Goal: Contribute content: Add original content to the website for others to see

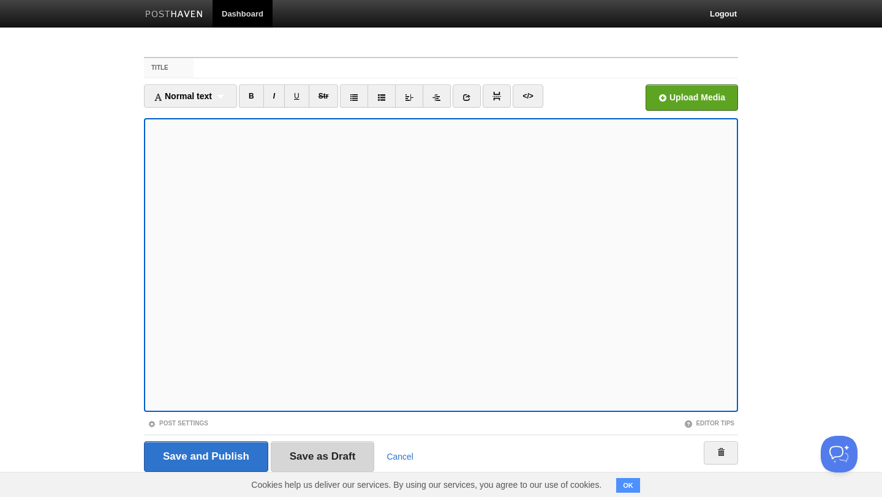
click at [331, 450] on input "Save as Draft" at bounding box center [323, 456] width 104 height 31
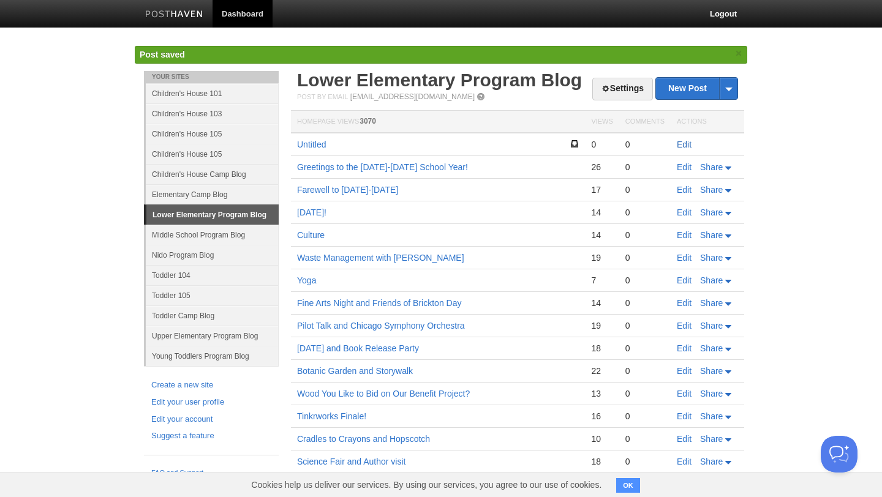
click at [684, 143] on link "Edit" at bounding box center [683, 145] width 15 height 10
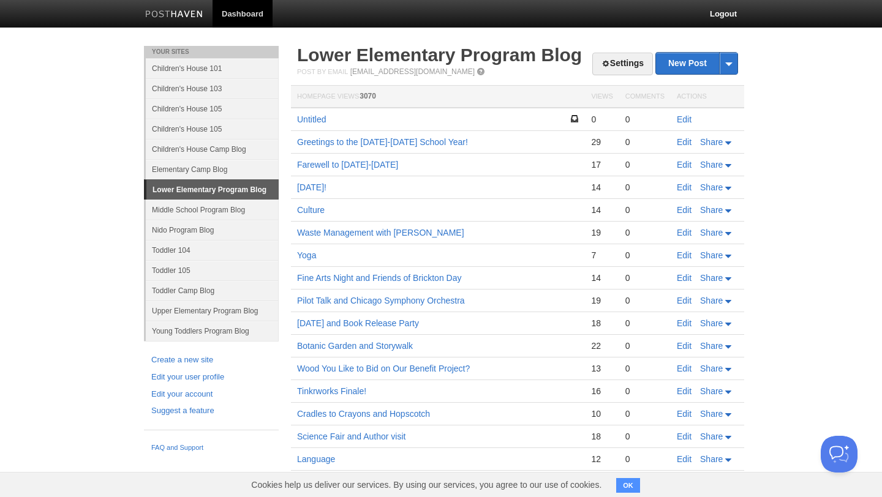
click at [683, 112] on td "Edit" at bounding box center [706, 119] width 73 height 23
click at [683, 119] on link "Edit" at bounding box center [683, 119] width 15 height 10
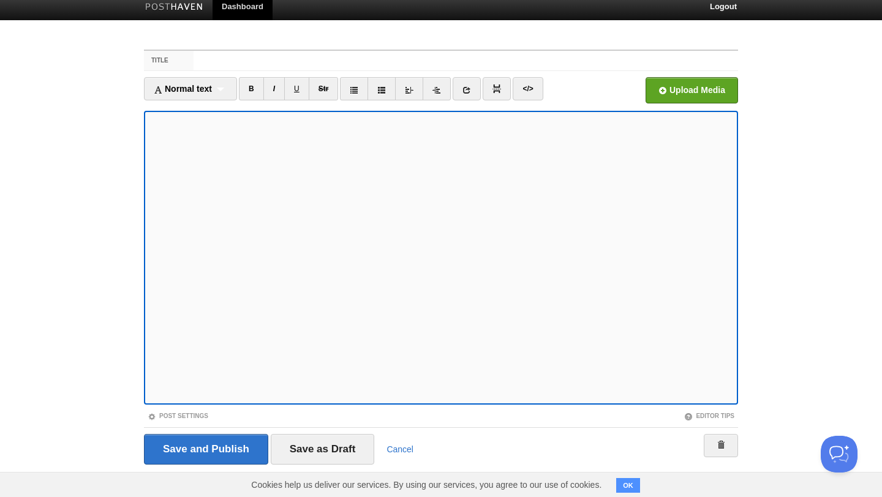
scroll to position [20, 0]
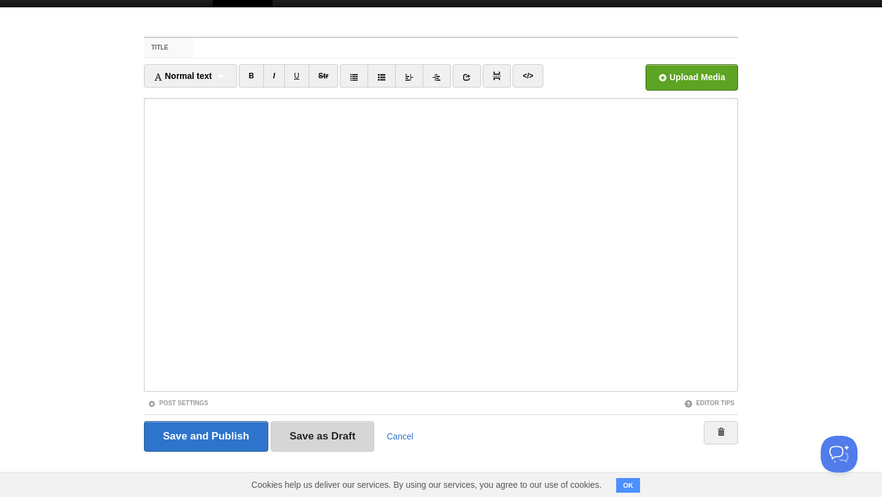
click at [306, 432] on input "Save as Draft" at bounding box center [323, 436] width 104 height 31
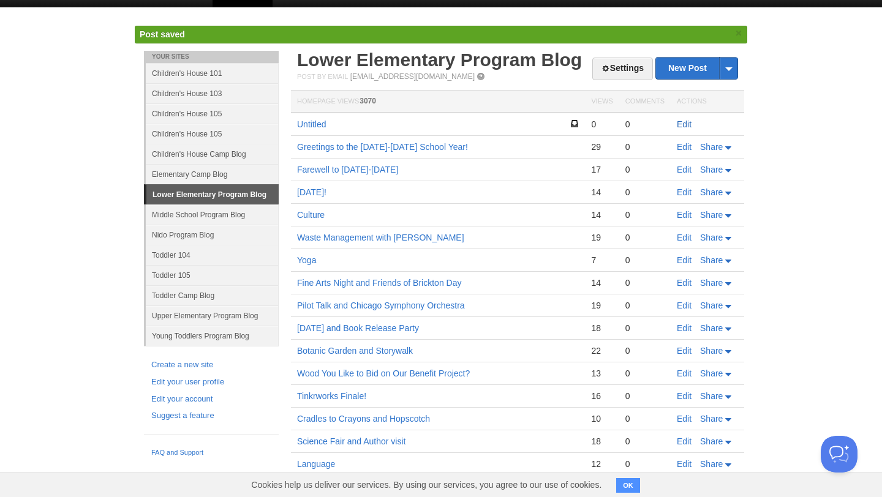
click at [680, 122] on link "Edit" at bounding box center [683, 124] width 15 height 10
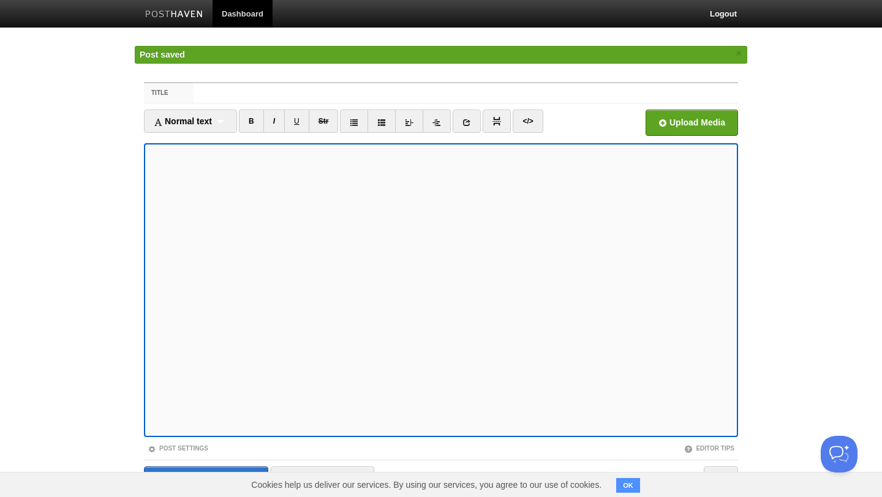
click at [176, 82] on fieldset "Title Normal text Normal text Heading 1 Heading 2 Heading 3 B I U Str ×" at bounding box center [441, 294] width 594 height 424
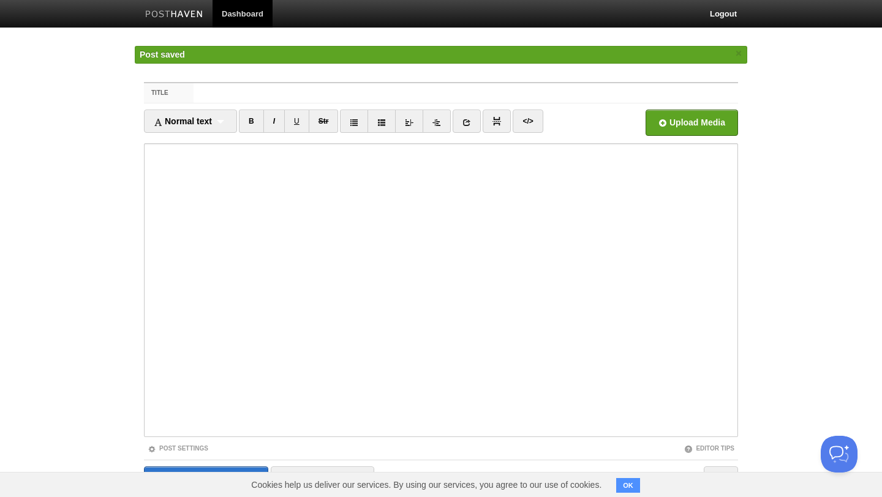
click at [172, 71] on div "Title Normal text Normal text Heading 1 Heading 2 Heading 3 B I U Str ×" at bounding box center [441, 307] width 612 height 472
click at [171, 92] on label "Title" at bounding box center [169, 93] width 50 height 20
click at [193, 92] on input "Title" at bounding box center [465, 93] width 544 height 20
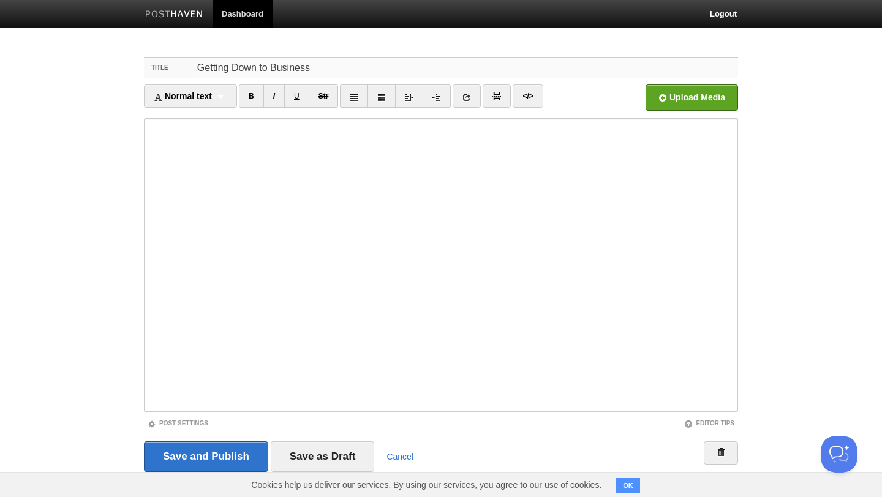
type input "Getting Down to Business"
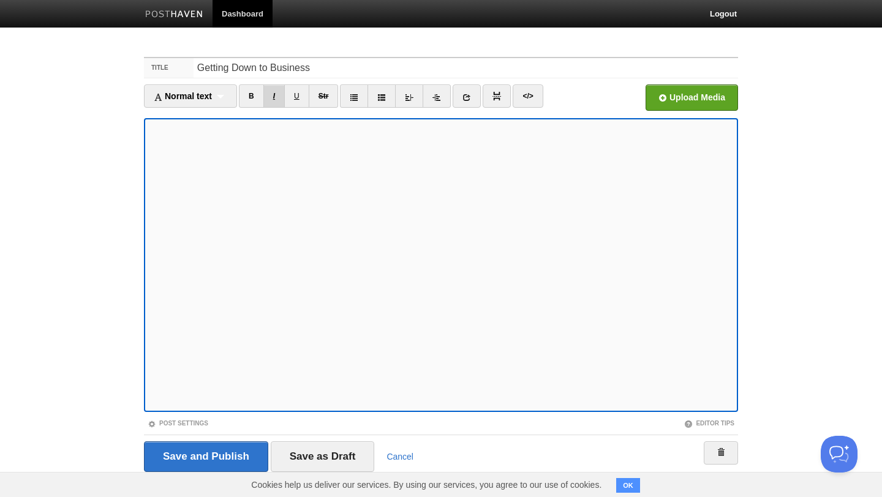
click at [275, 96] on link "I" at bounding box center [273, 95] width 21 height 23
click at [323, 67] on input "Getting Down to Business" at bounding box center [465, 68] width 544 height 20
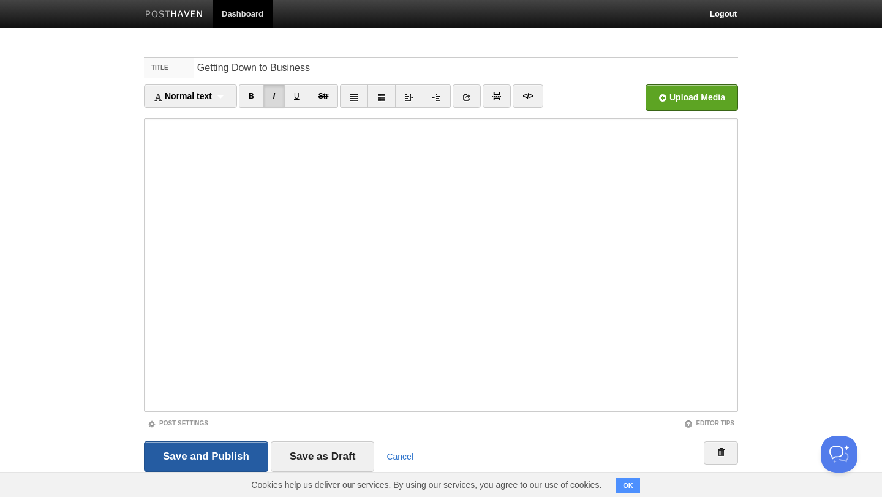
click at [203, 453] on input "Save and Publish" at bounding box center [206, 456] width 124 height 31
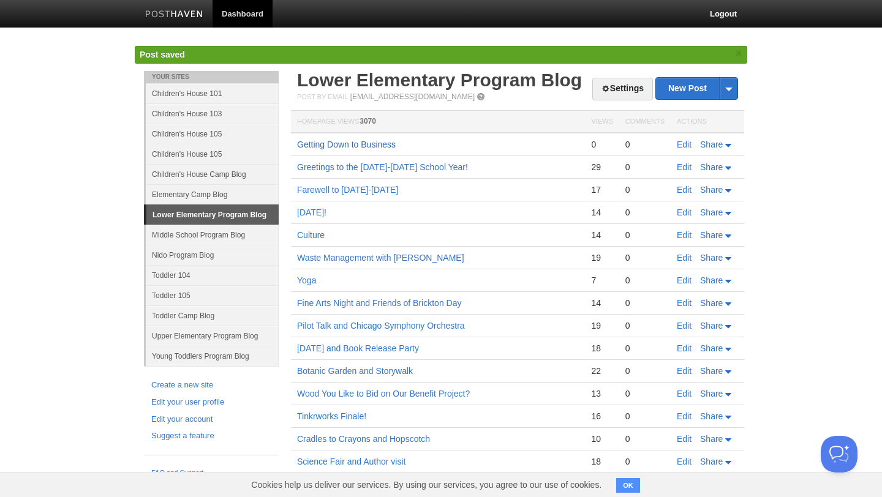
click at [359, 148] on link "Getting Down to Business" at bounding box center [346, 145] width 99 height 10
